Goal: Information Seeking & Learning: Learn about a topic

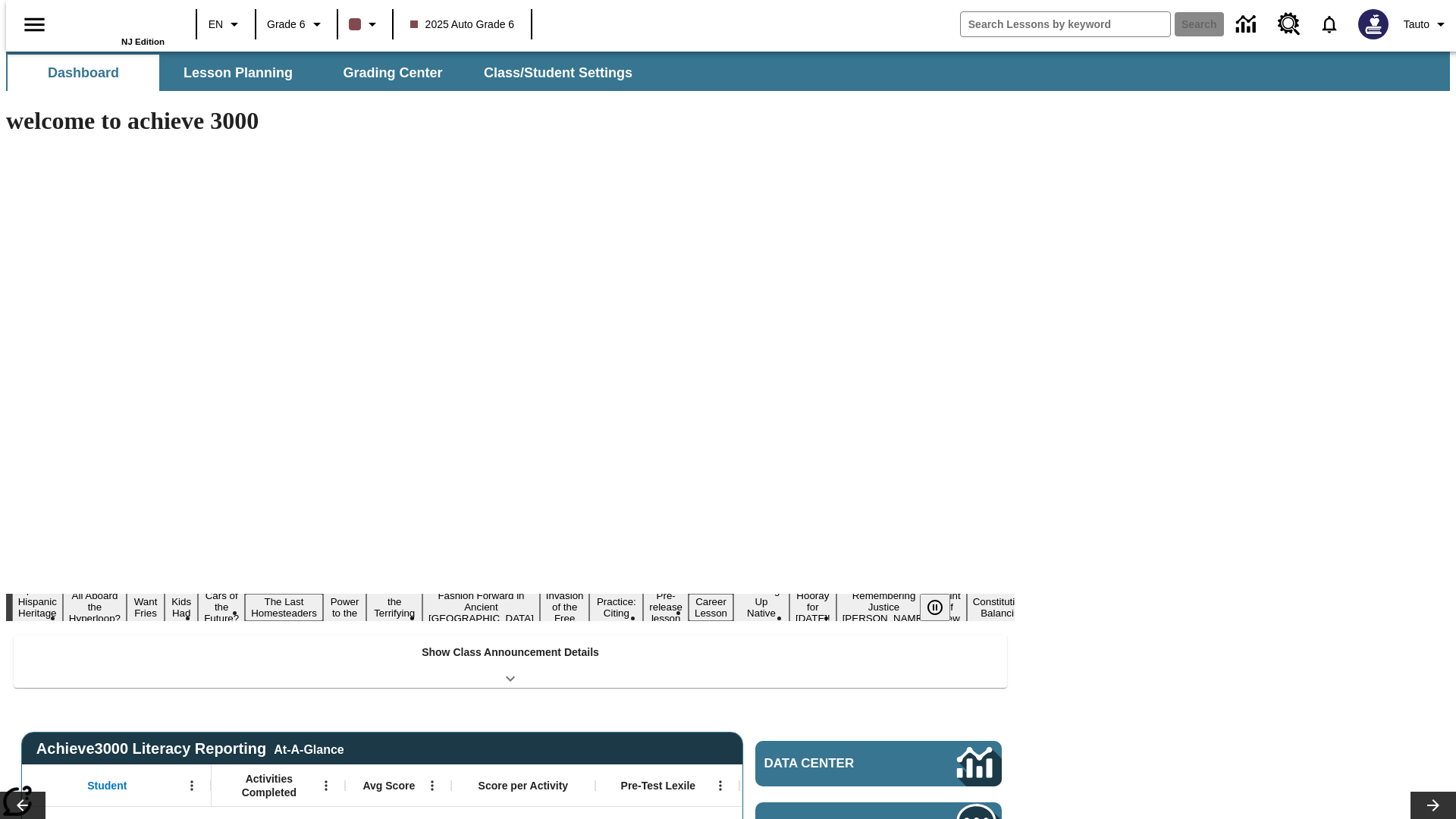
type input "-1"
click at [232, 72] on span "Lesson Planning" at bounding box center [238, 73] width 109 height 18
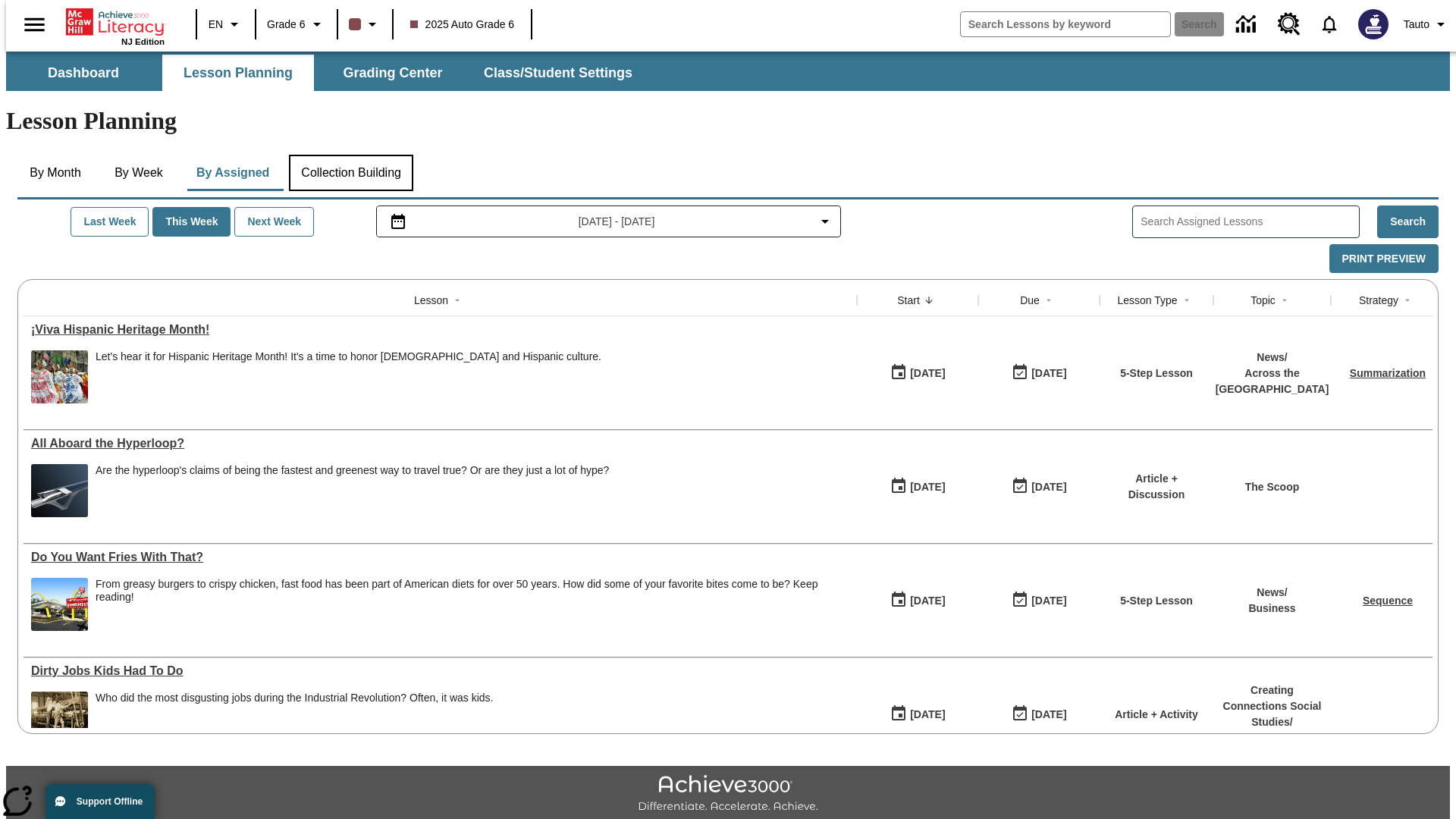
click at [350, 155] on button "Collection Building" at bounding box center [351, 173] width 125 height 36
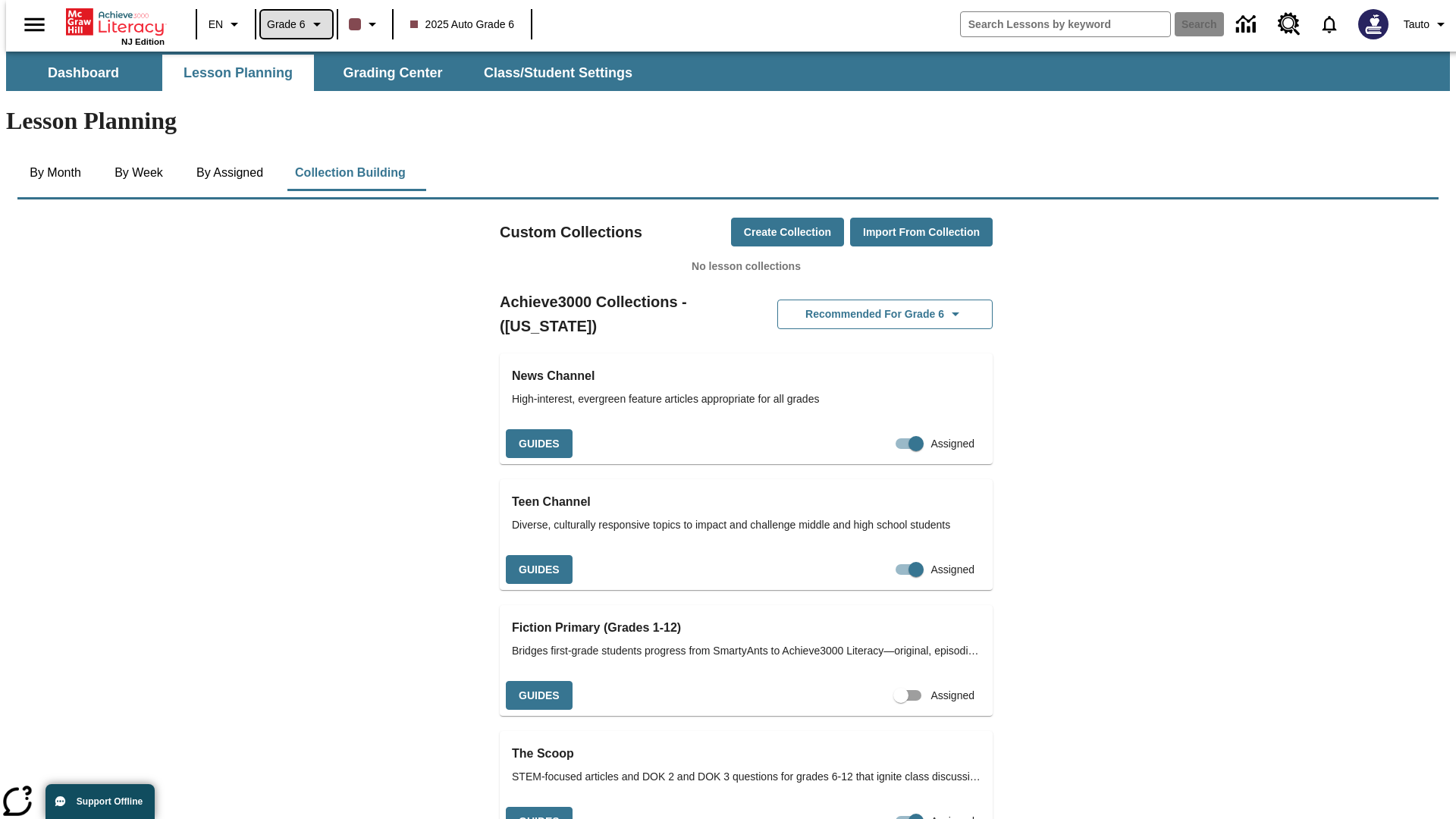
click at [291, 24] on span "Grade 6" at bounding box center [286, 24] width 39 height 16
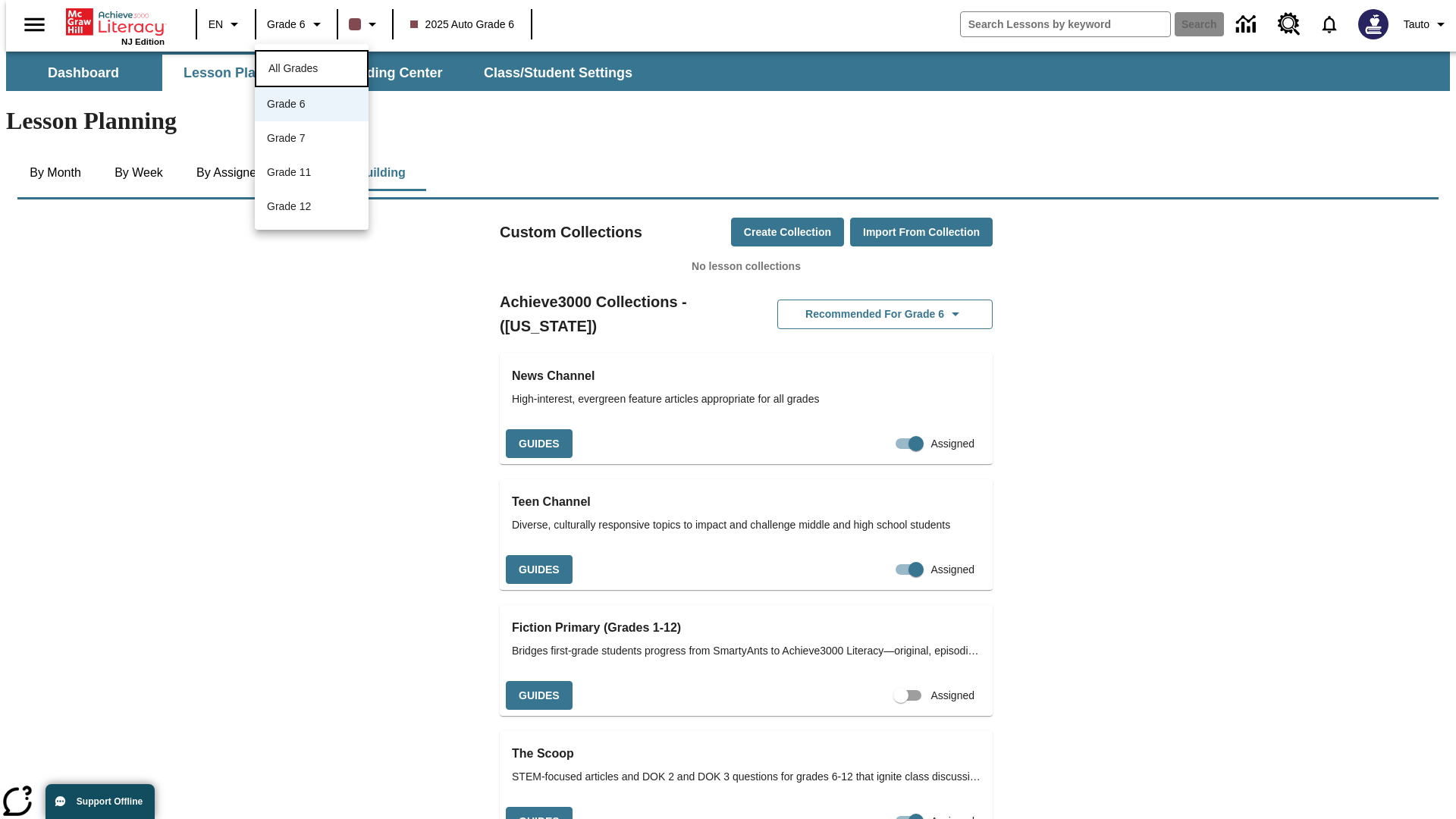
click at [312, 66] on span "All Grades" at bounding box center [293, 68] width 50 height 12
